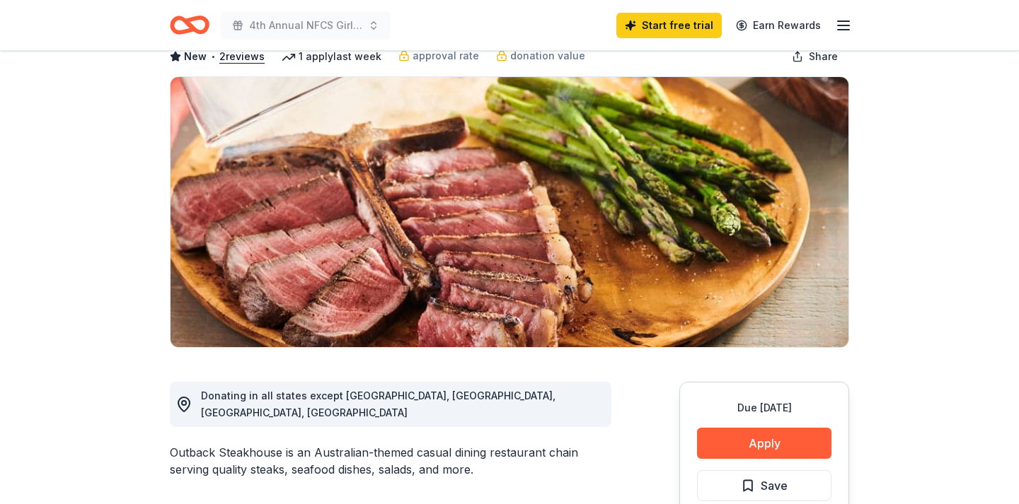
scroll to position [82, 0]
click at [714, 439] on button "Apply" at bounding box center [764, 443] width 134 height 31
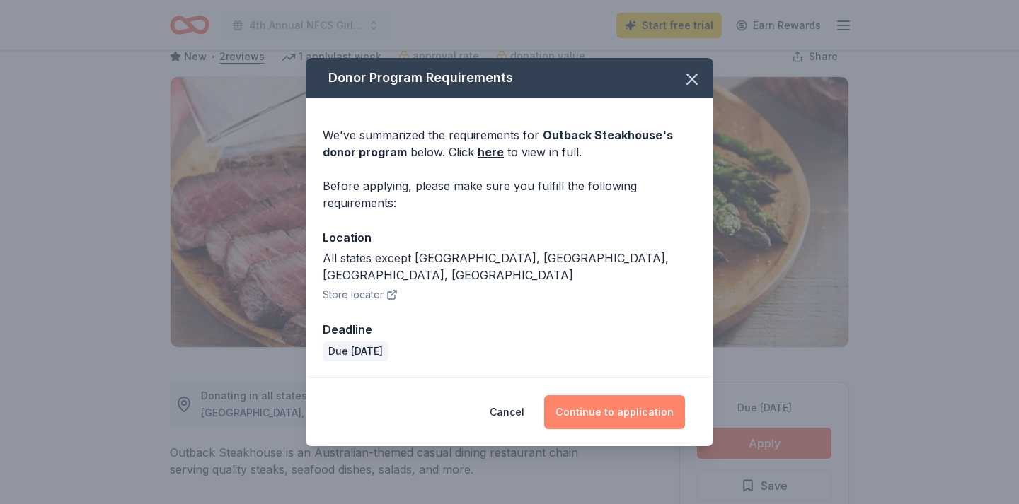
click at [653, 405] on button "Continue to application" at bounding box center [614, 412] width 141 height 34
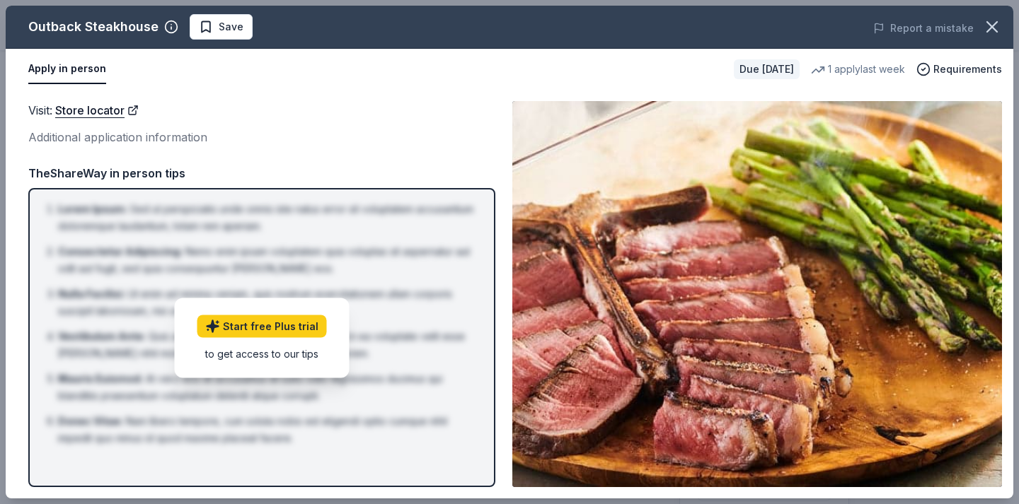
click at [298, 156] on div "Visit : Store locator Additional application information TheShareWay in person …" at bounding box center [261, 294] width 467 height 386
click at [994, 27] on icon "button" at bounding box center [992, 27] width 20 height 20
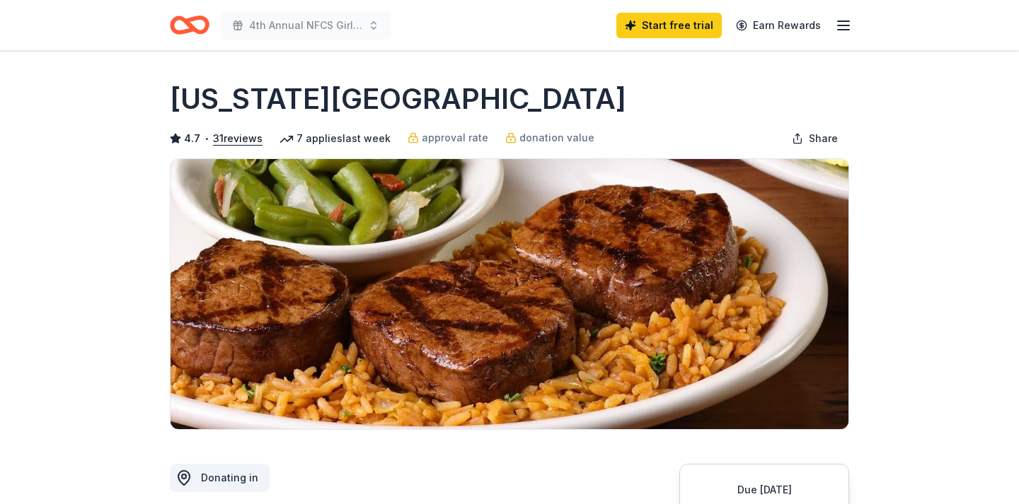
scroll to position [91, 0]
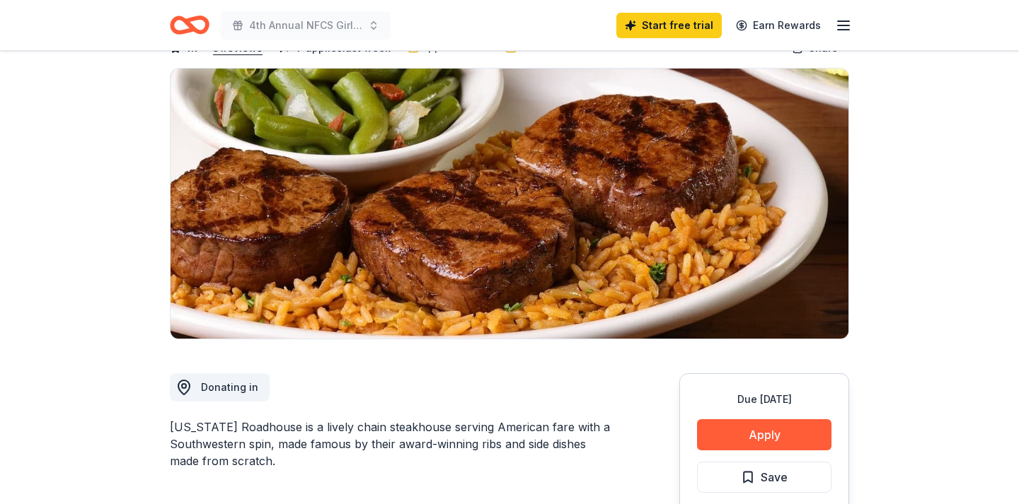
click at [733, 435] on button "Apply" at bounding box center [764, 434] width 134 height 31
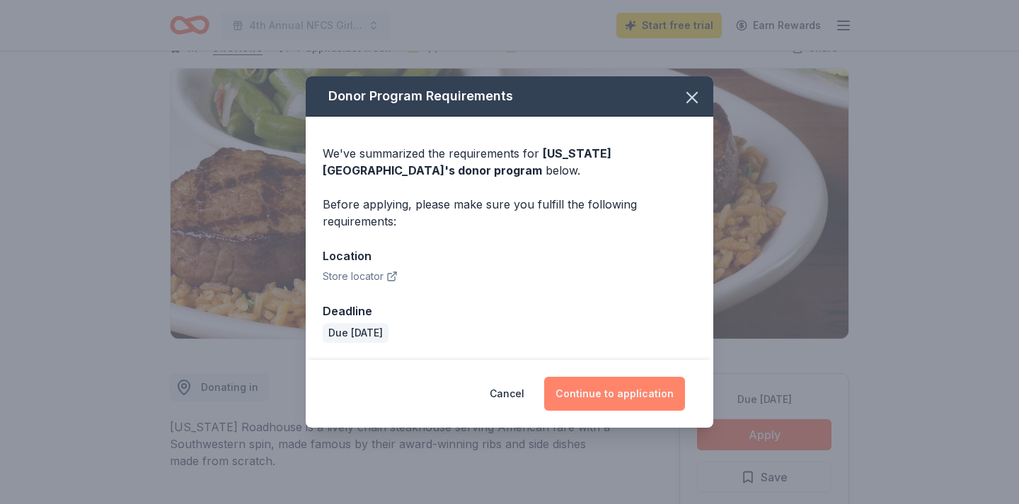
click at [638, 393] on button "Continue to application" at bounding box center [614, 394] width 141 height 34
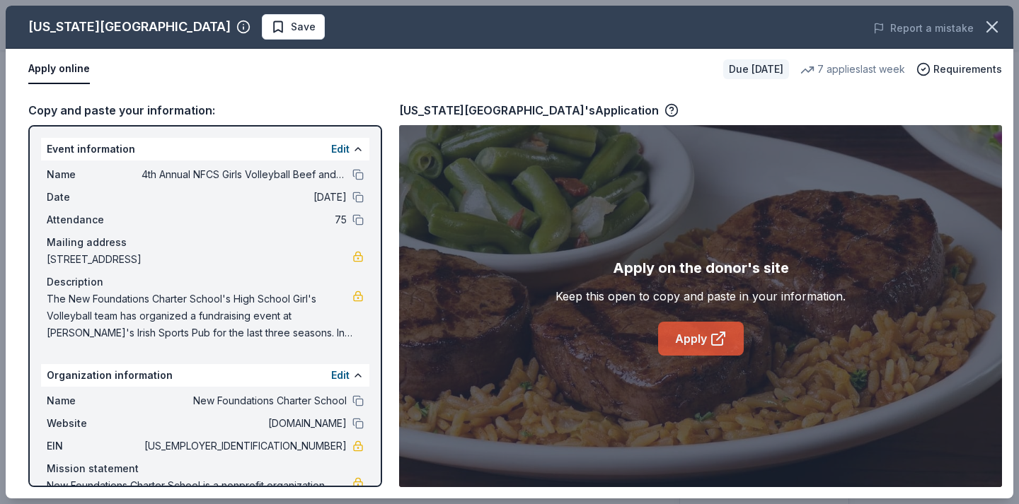
click at [695, 340] on link "Apply" at bounding box center [701, 339] width 86 height 34
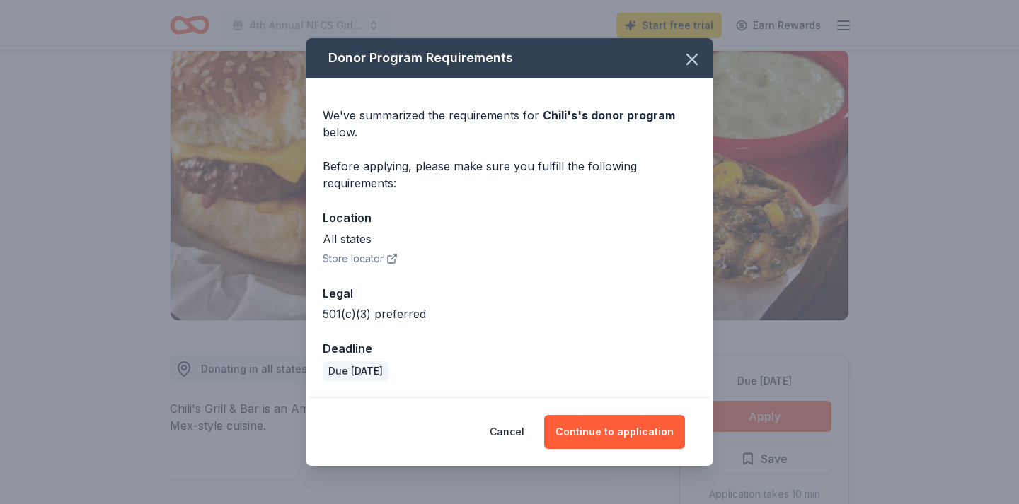
scroll to position [109, 0]
click at [658, 438] on button "Continue to application" at bounding box center [614, 432] width 141 height 34
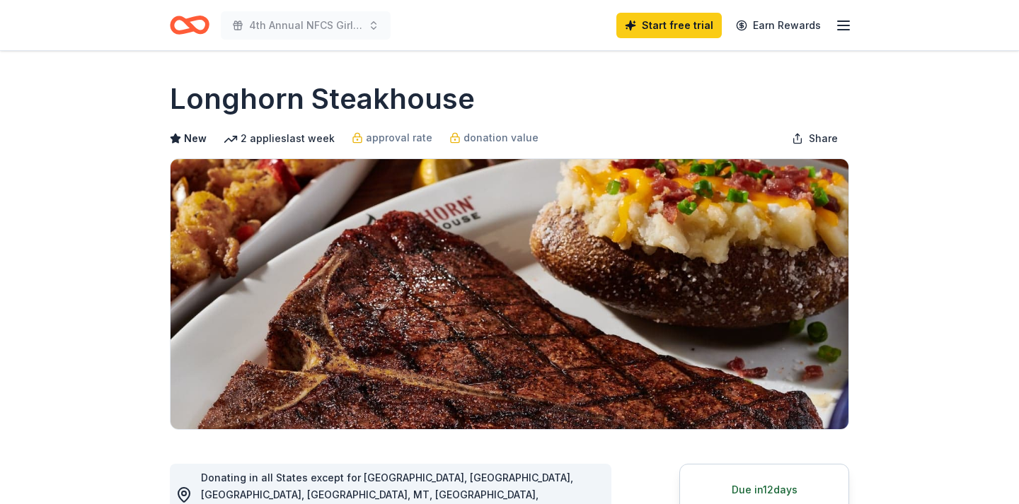
scroll to position [89, 0]
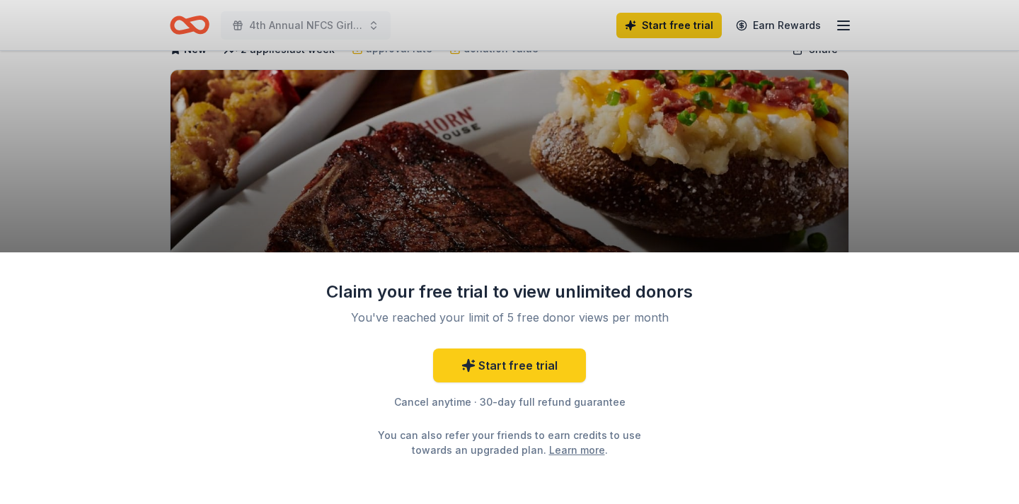
click at [946, 226] on div "Claim your free trial to view unlimited donors You've reached your limit of 5 f…" at bounding box center [509, 252] width 1019 height 504
click at [523, 360] on link "Start free trial" at bounding box center [509, 366] width 153 height 34
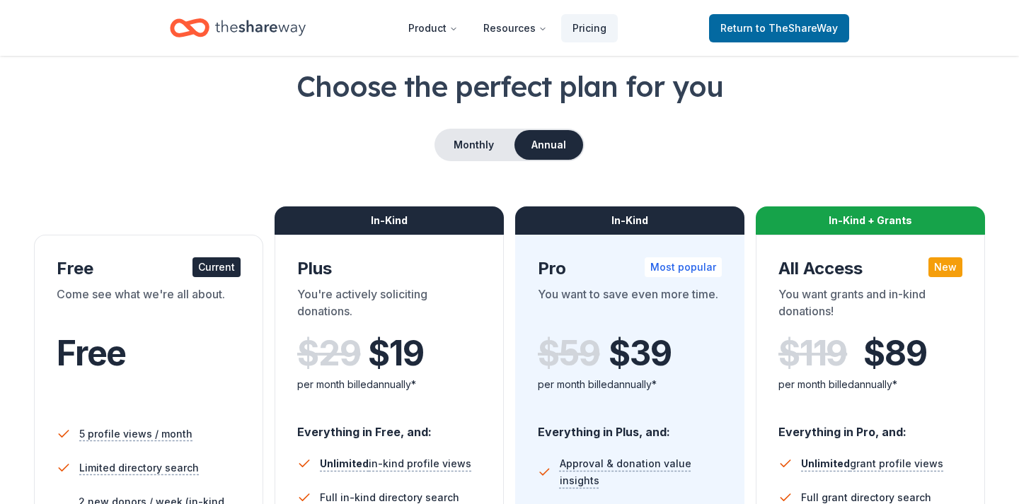
scroll to position [70, 0]
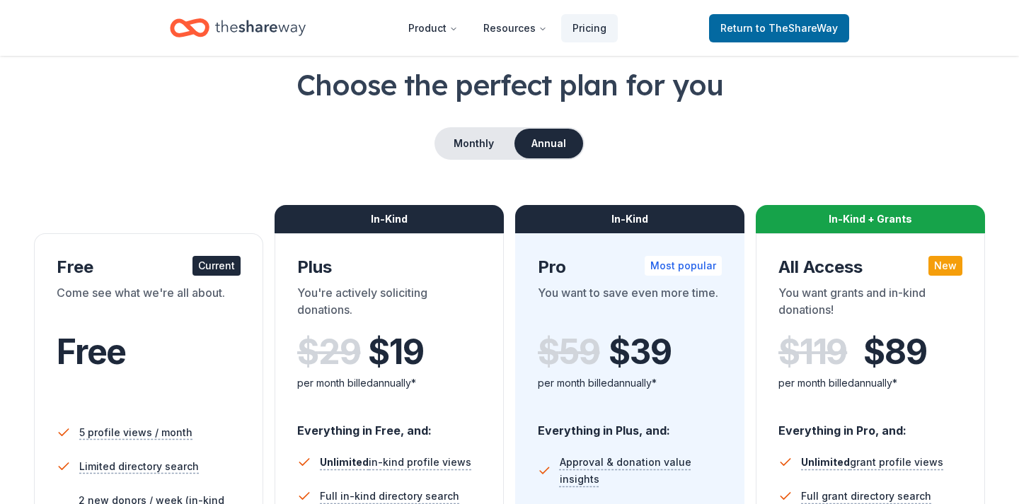
click at [149, 289] on div "Come see what we're all about." at bounding box center [149, 304] width 184 height 40
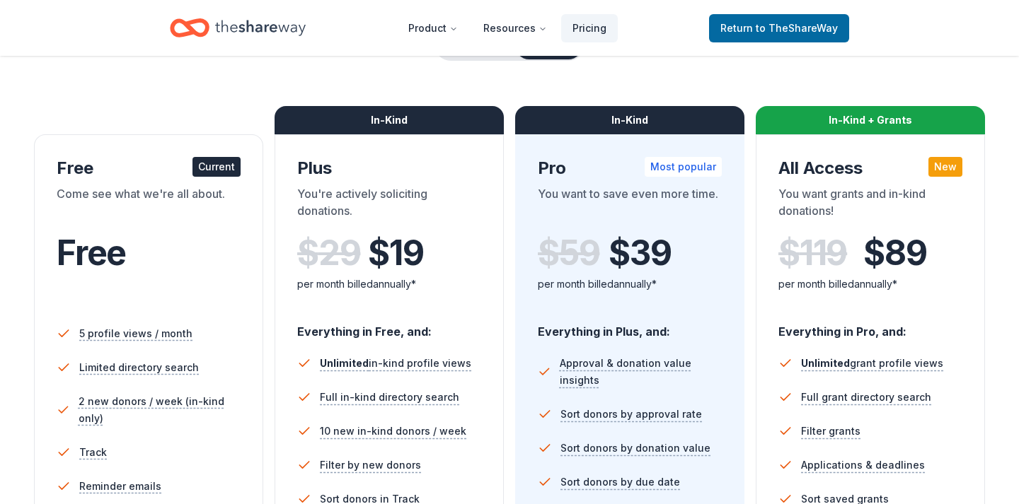
scroll to position [189, 0]
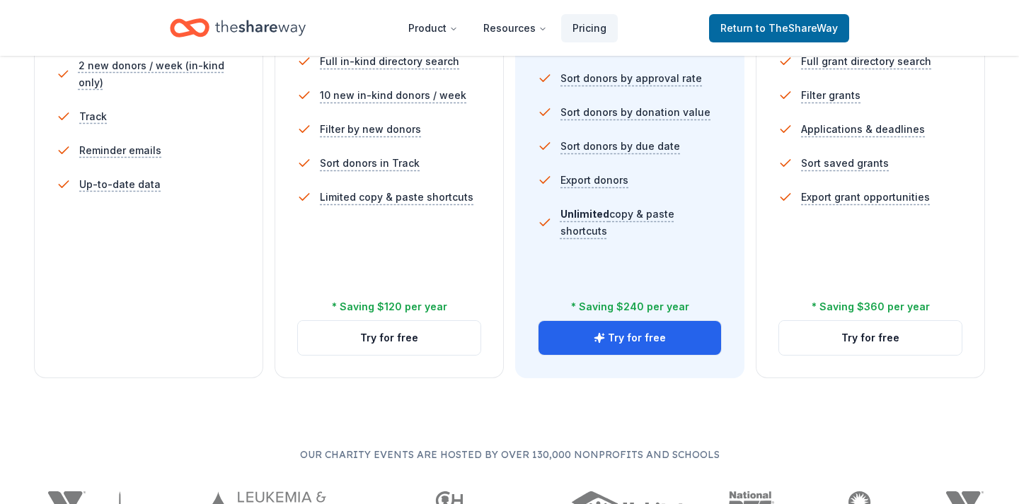
click at [151, 286] on div "5 profile views / month Limited directory search 2 new donors / week (in-kind o…" at bounding box center [149, 145] width 184 height 340
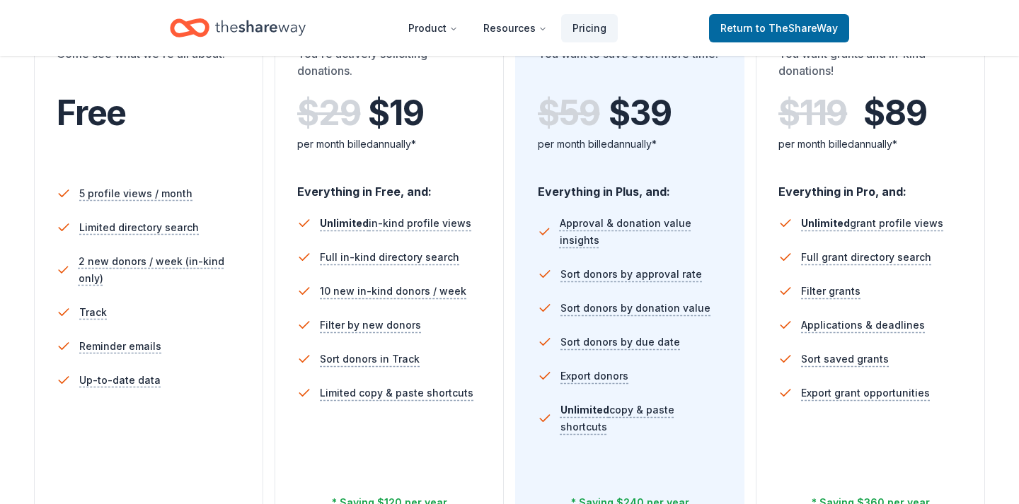
scroll to position [250, 0]
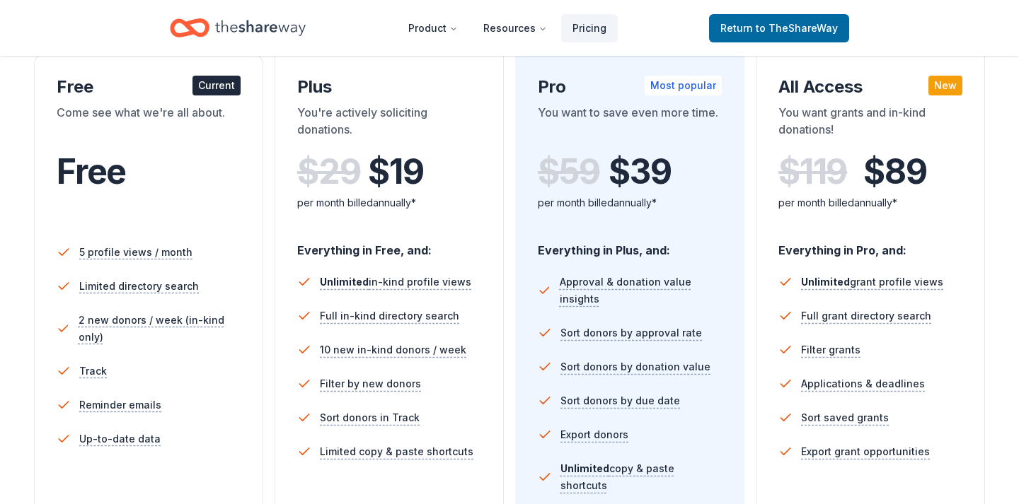
click at [199, 86] on div "Current" at bounding box center [216, 86] width 48 height 20
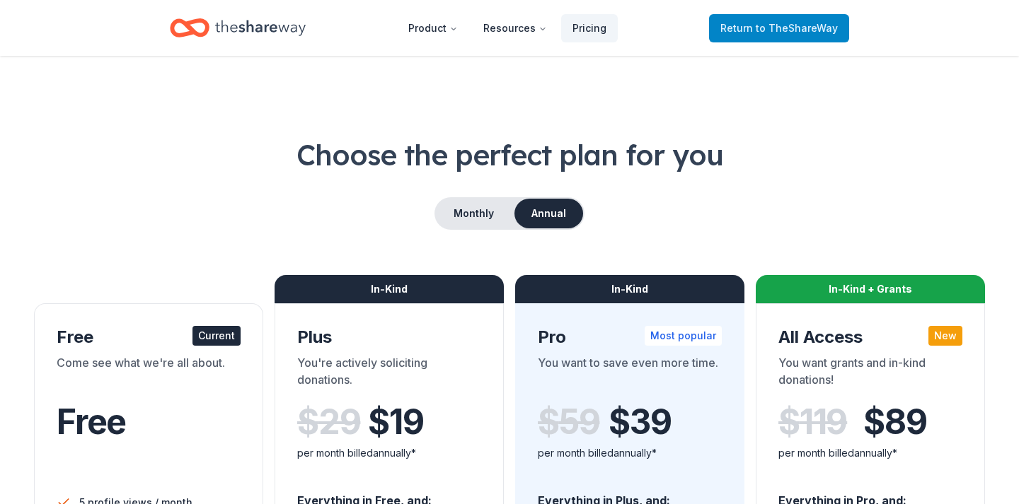
click at [808, 24] on span "to TheShareWay" at bounding box center [796, 28] width 82 height 12
